Goal: Find specific page/section: Find specific page/section

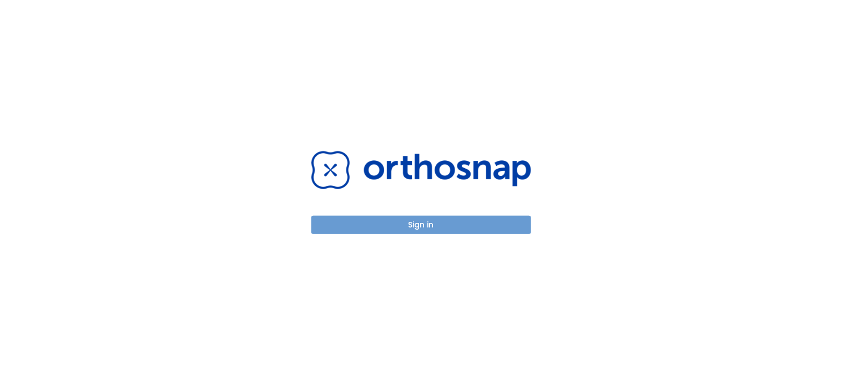
click at [418, 223] on button "Sign in" at bounding box center [421, 225] width 220 height 18
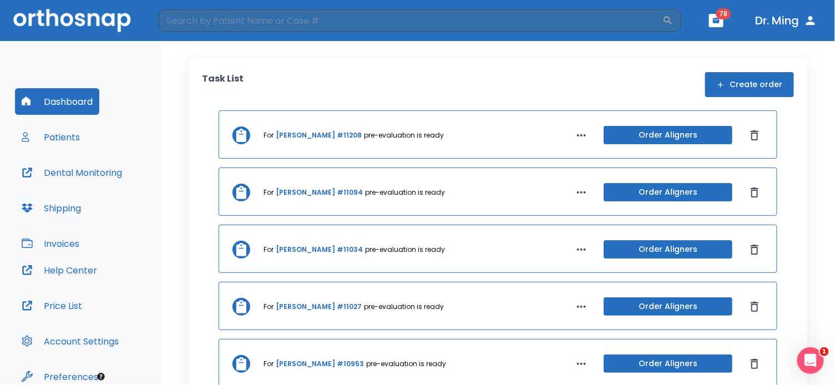
click at [62, 134] on button "Patients" at bounding box center [51, 137] width 72 height 27
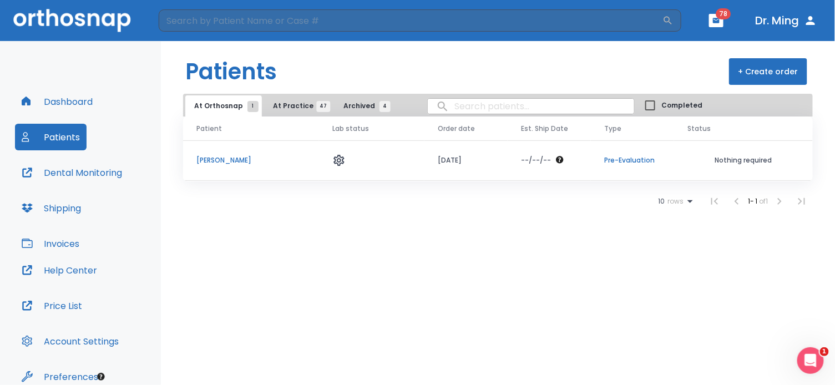
click at [517, 107] on input "search" at bounding box center [531, 106] width 206 height 22
type input "[PERSON_NAME]"
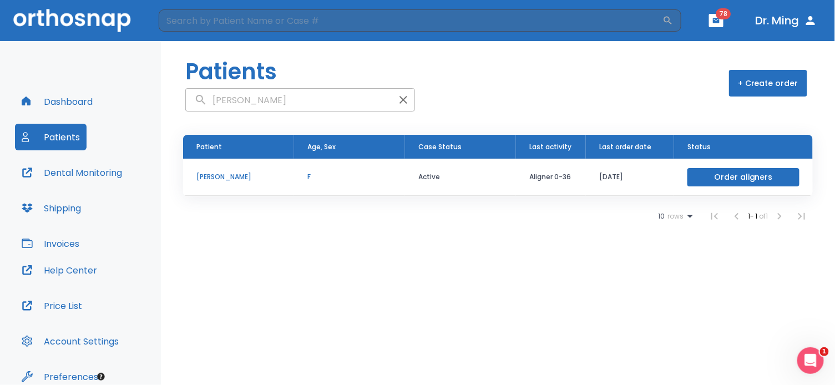
click at [214, 176] on p "[PERSON_NAME]" at bounding box center [238, 177] width 84 height 10
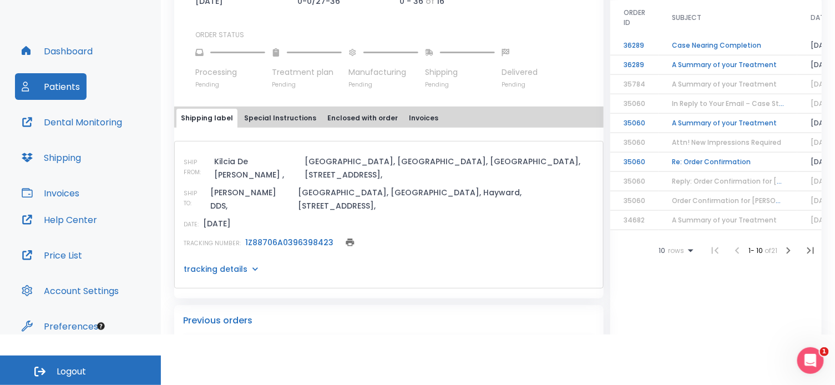
scroll to position [347, 0]
